Goal: Transaction & Acquisition: Purchase product/service

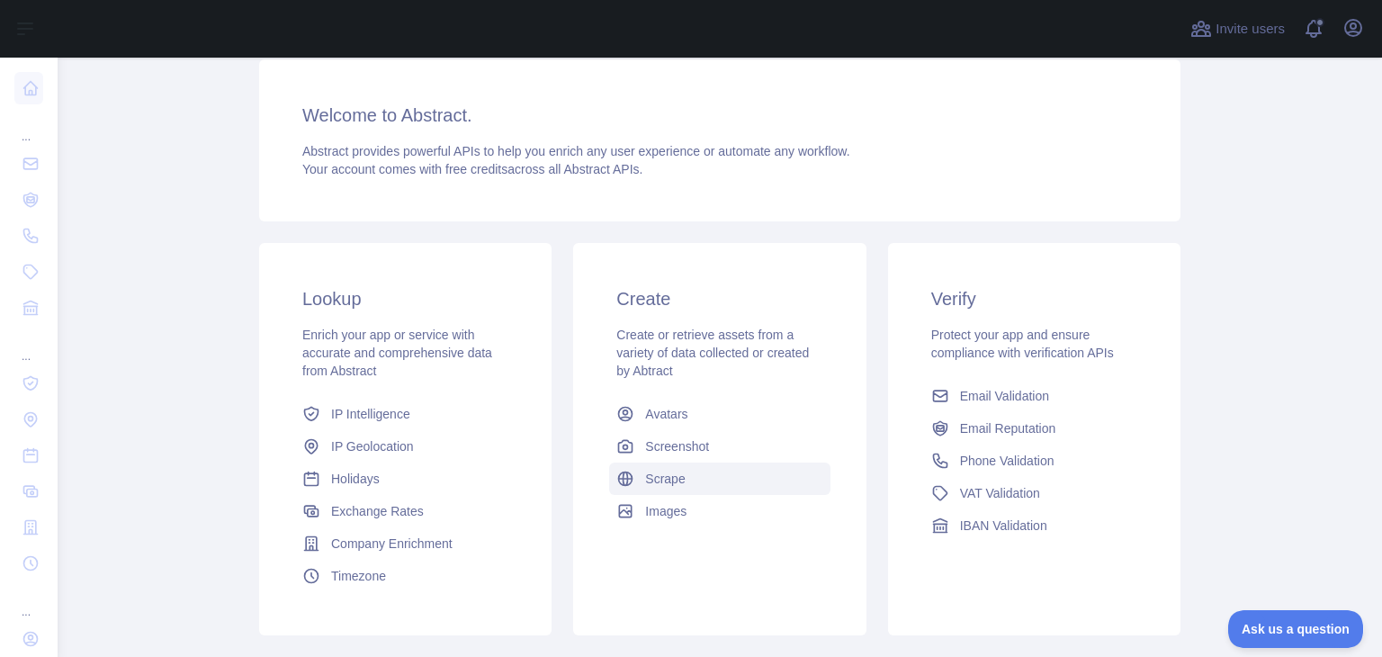
scroll to position [128, 0]
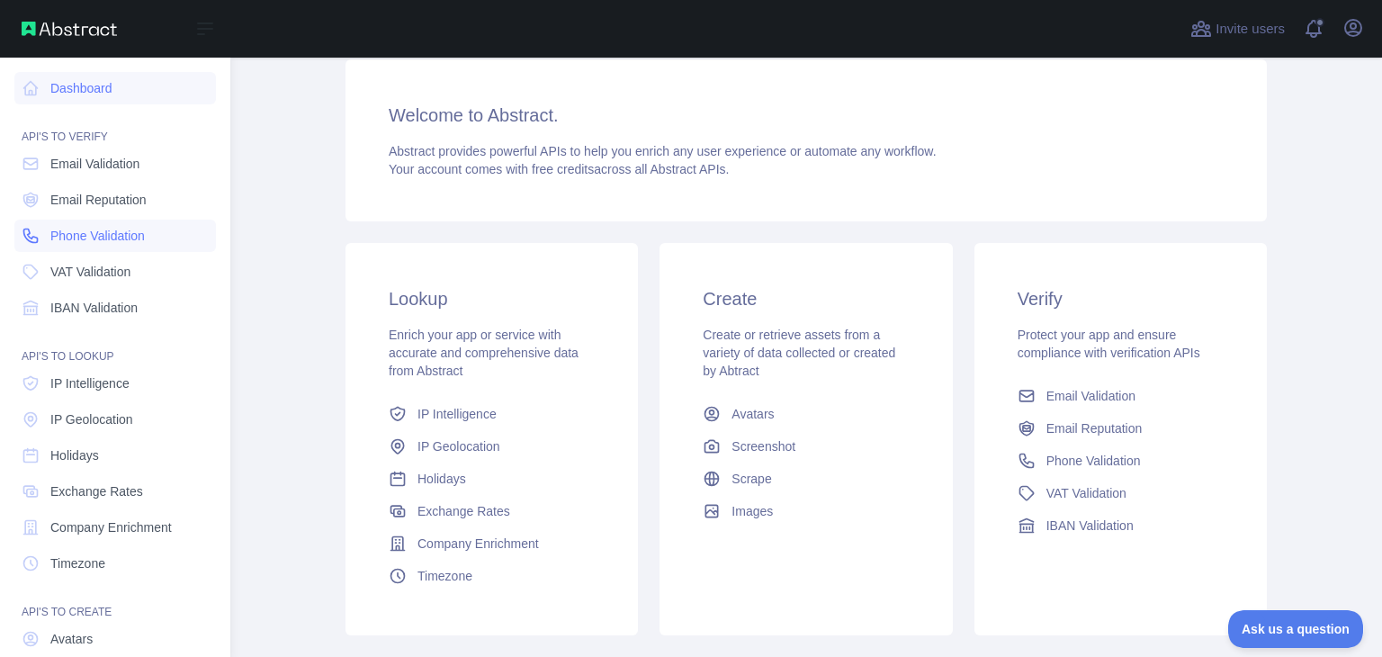
click at [116, 229] on span "Phone Validation" at bounding box center [97, 236] width 94 height 18
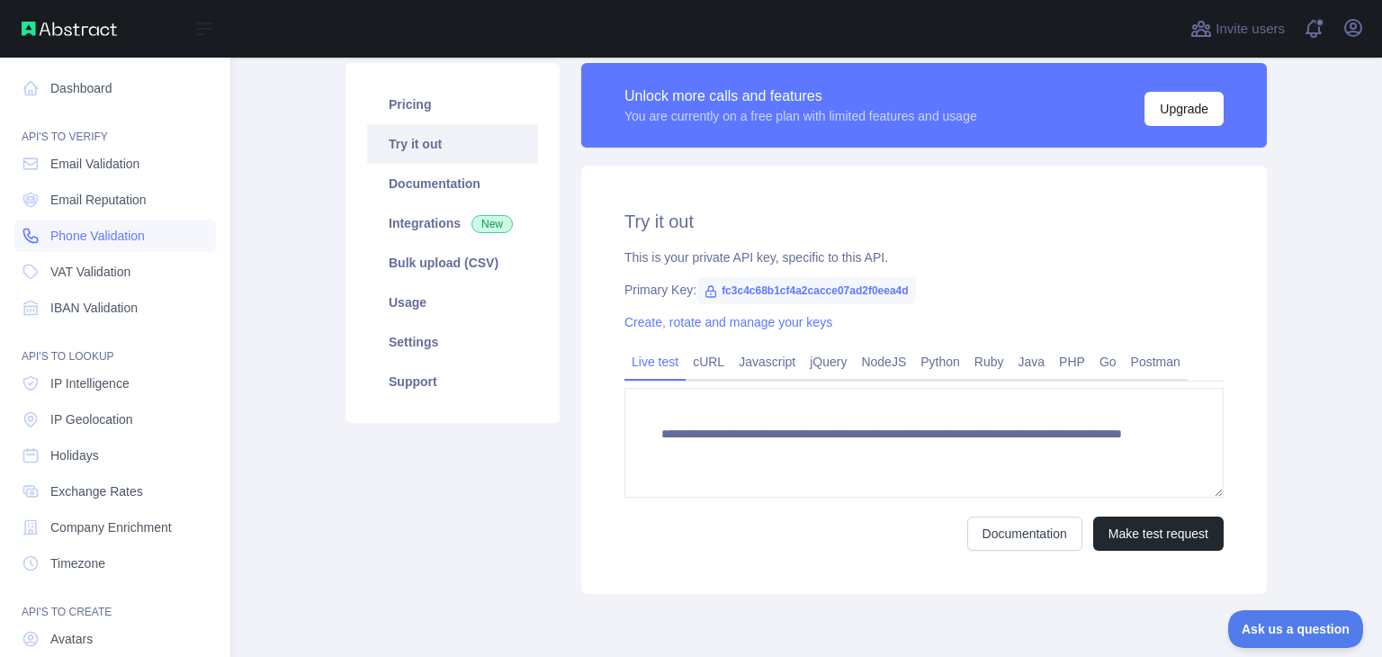
scroll to position [128, 0]
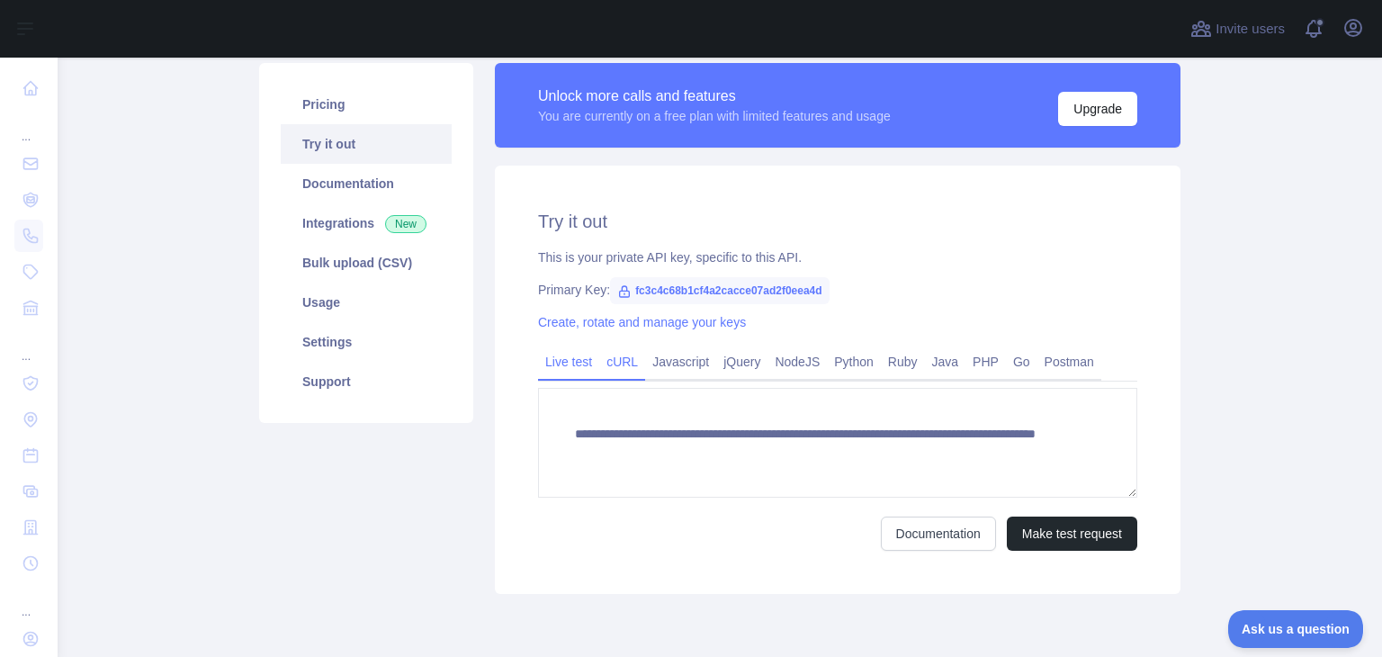
click at [612, 368] on link "cURL" at bounding box center [622, 361] width 46 height 29
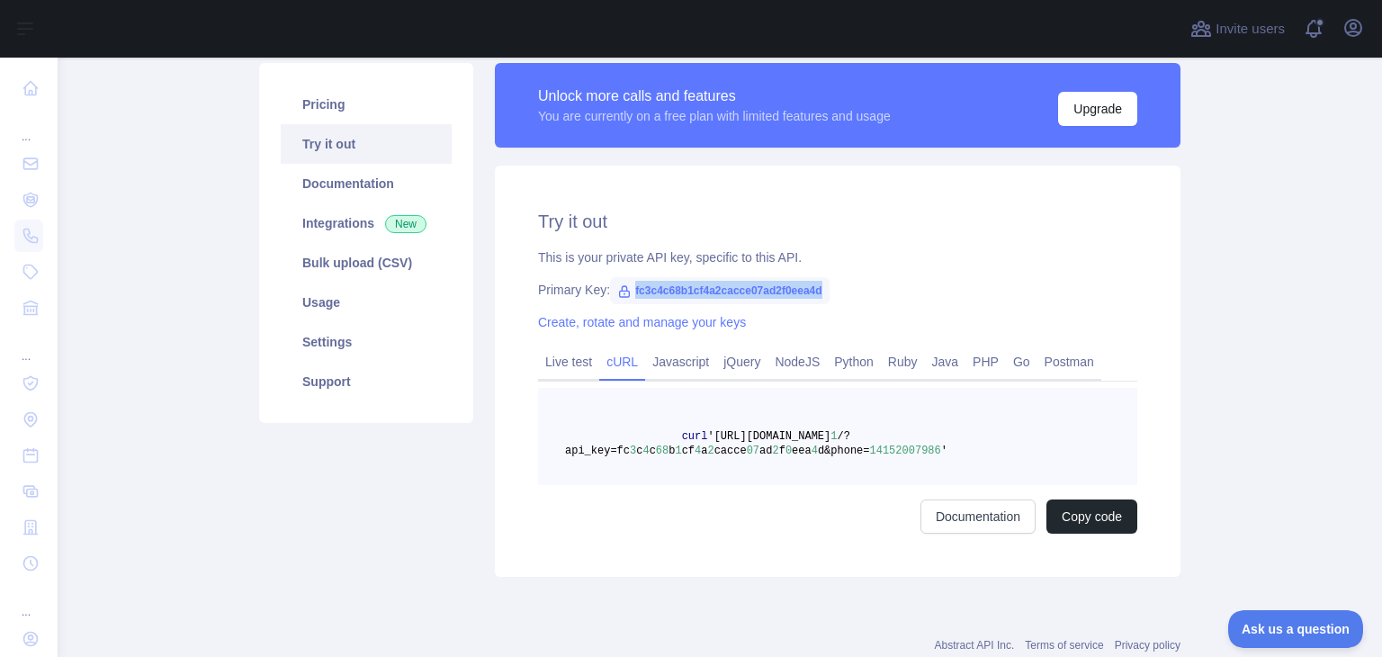
drag, startPoint x: 624, startPoint y: 289, endPoint x: 821, endPoint y: 283, distance: 197.1
click at [821, 283] on div "Primary Key: fc3c4c68b1cf4a2cacce07ad2f0eea4d" at bounding box center [837, 290] width 599 height 18
copy span "fc3c4c68b1cf4a2cacce07ad2f0eea4d"
click at [987, 525] on link "Documentation" at bounding box center [977, 516] width 115 height 34
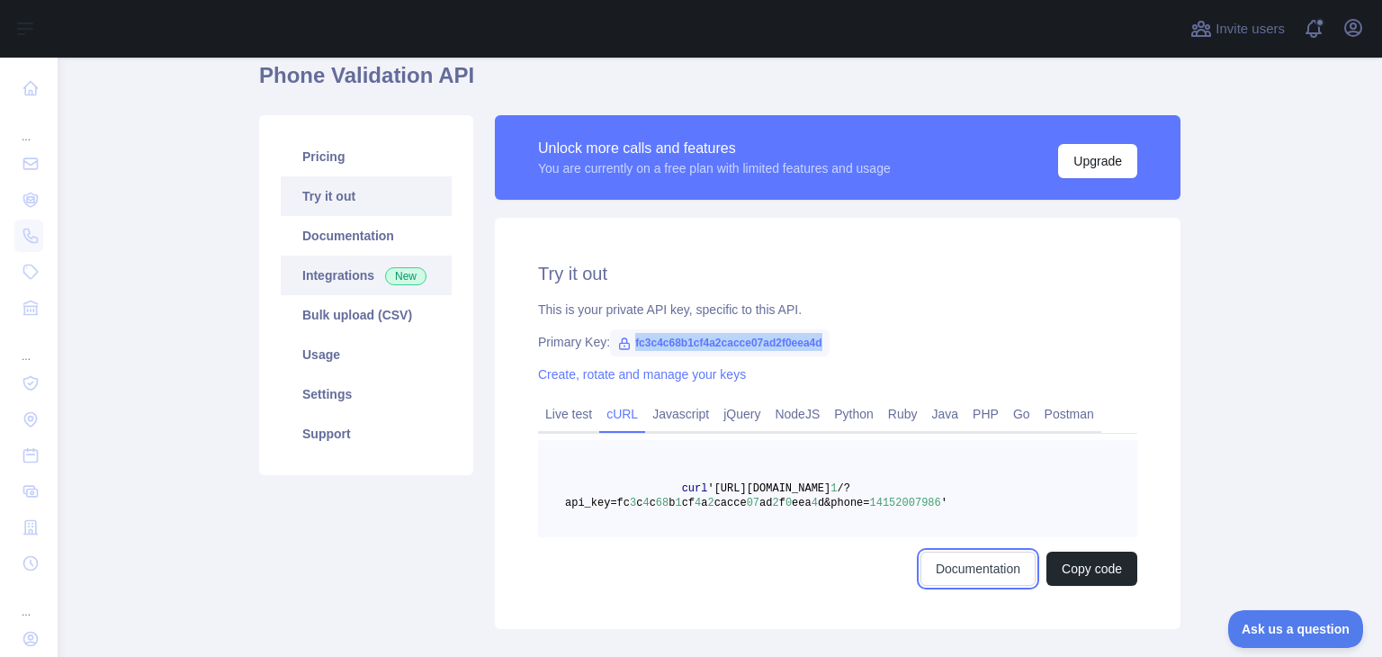
scroll to position [72, 0]
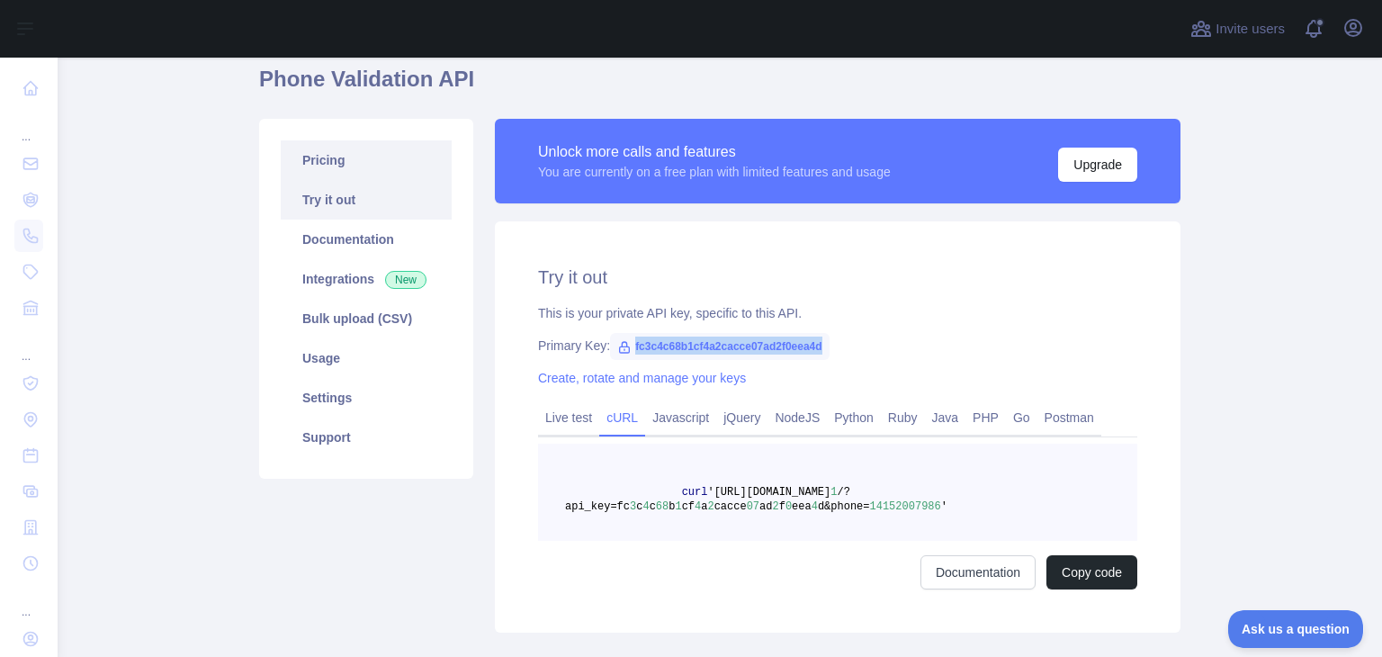
click at [331, 164] on link "Pricing" at bounding box center [366, 160] width 171 height 40
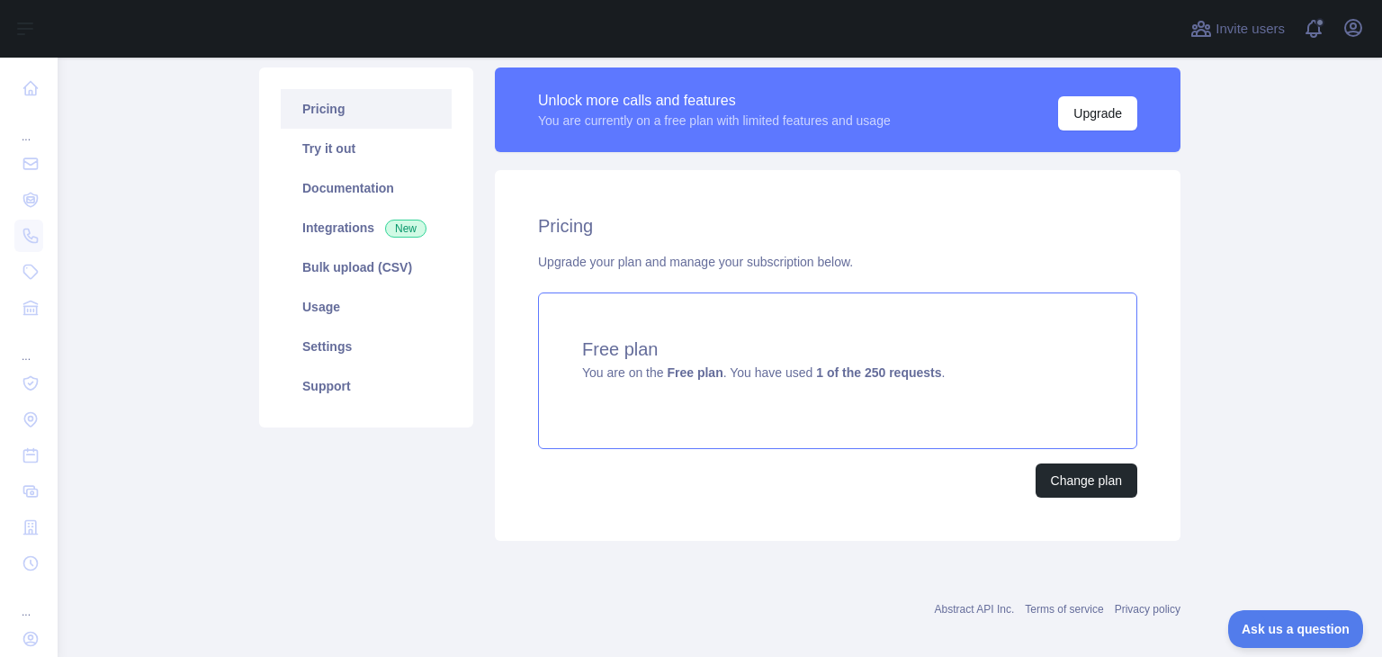
scroll to position [126, 0]
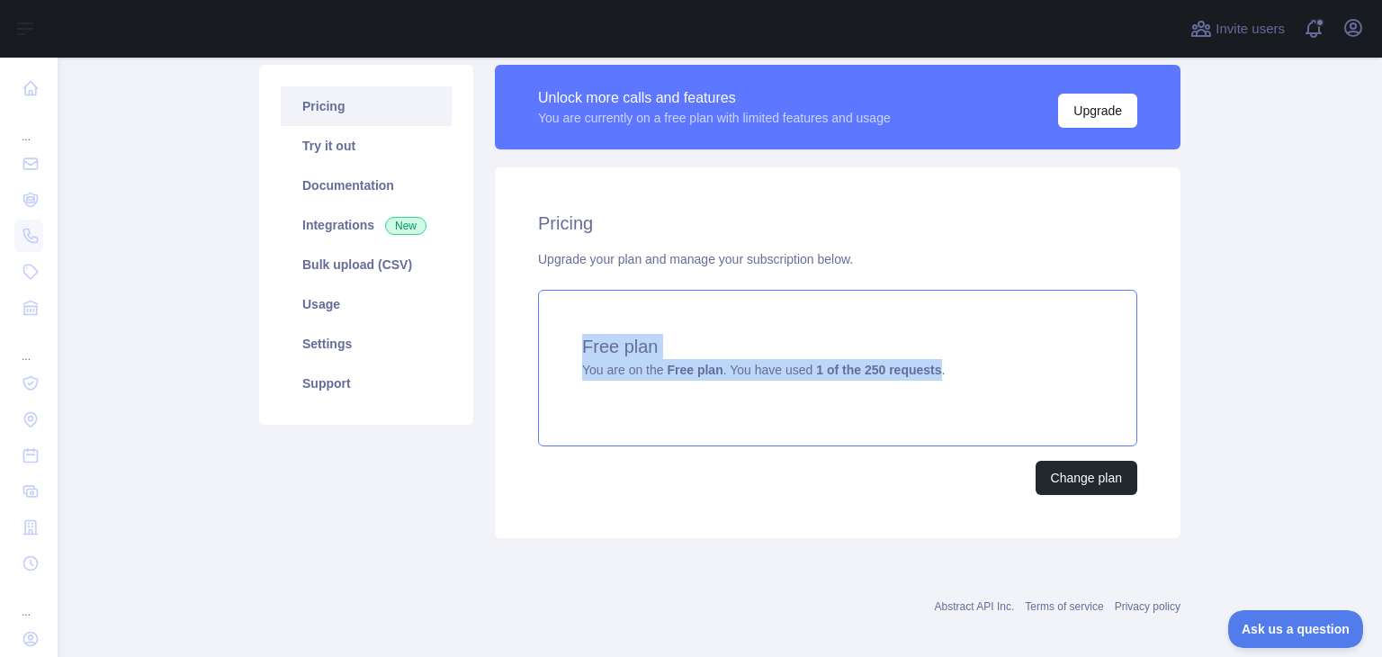
drag, startPoint x: 927, startPoint y: 372, endPoint x: 573, endPoint y: 349, distance: 354.3
click at [573, 349] on div "Free plan You are on the Free plan . You have used 1 of the 250 requests ." at bounding box center [837, 368] width 599 height 157
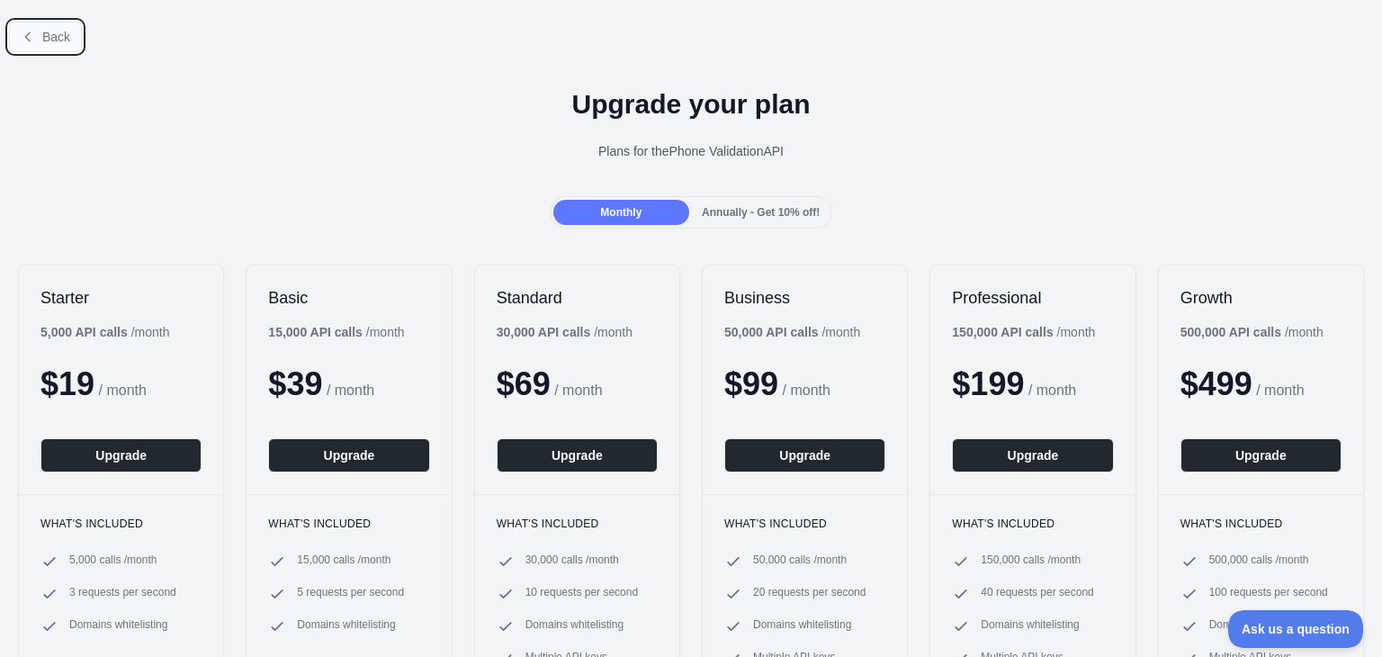
click at [49, 45] on button "Back" at bounding box center [45, 37] width 73 height 31
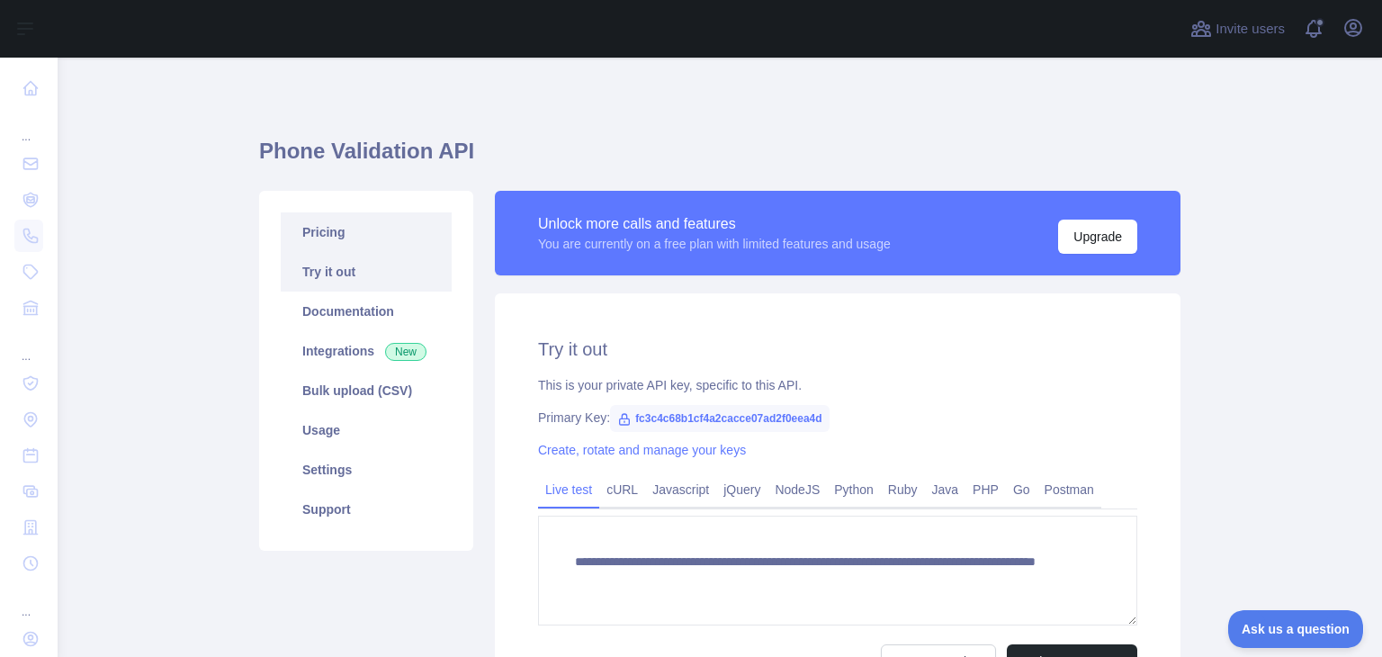
click at [363, 231] on link "Pricing" at bounding box center [366, 232] width 171 height 40
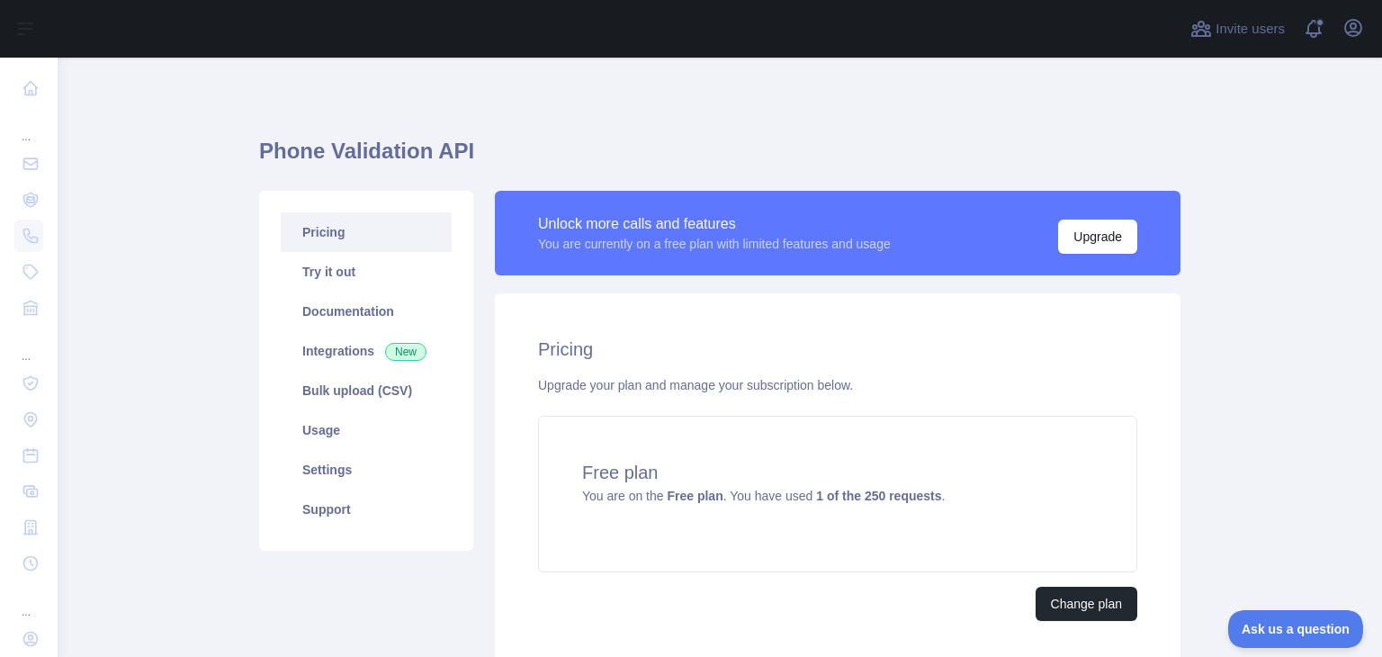
scroll to position [139, 0]
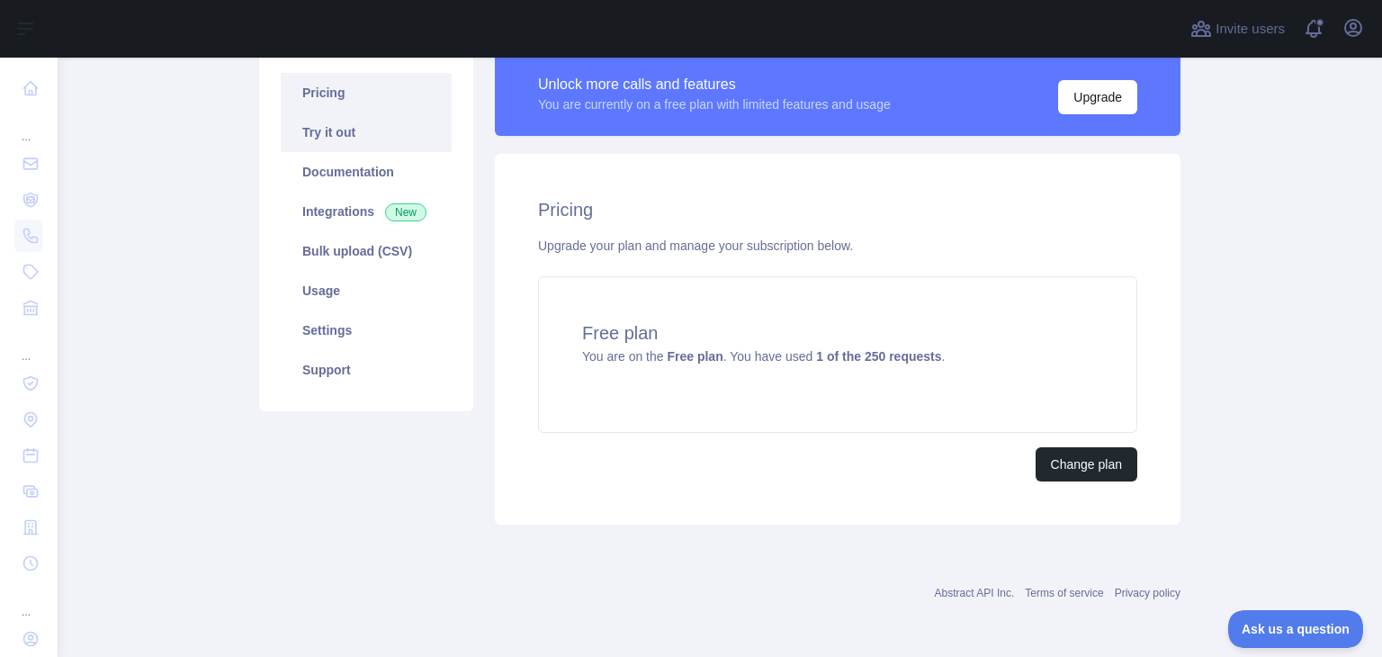
click at [356, 141] on link "Try it out" at bounding box center [366, 132] width 171 height 40
